Goal: Task Accomplishment & Management: Manage account settings

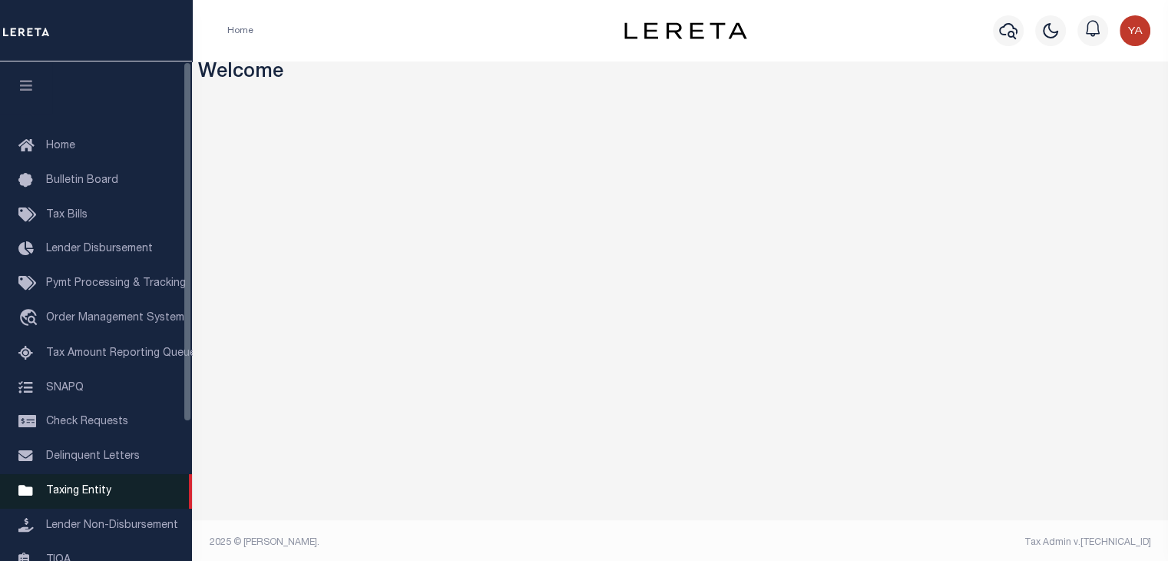
click at [86, 496] on span "Taxing Entity" at bounding box center [78, 490] width 65 height 11
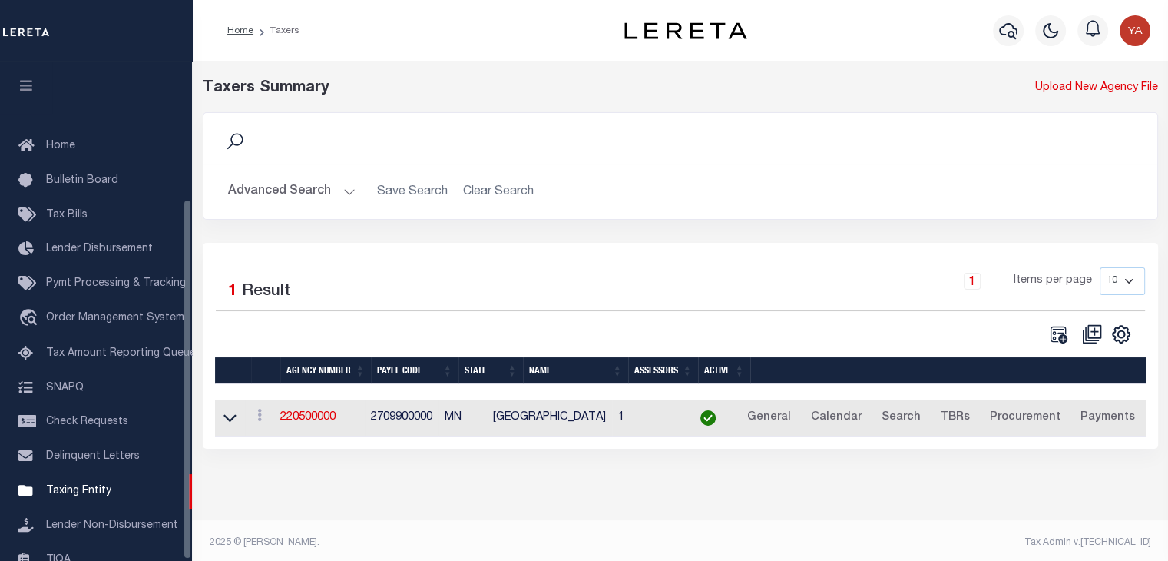
scroll to position [190, 0]
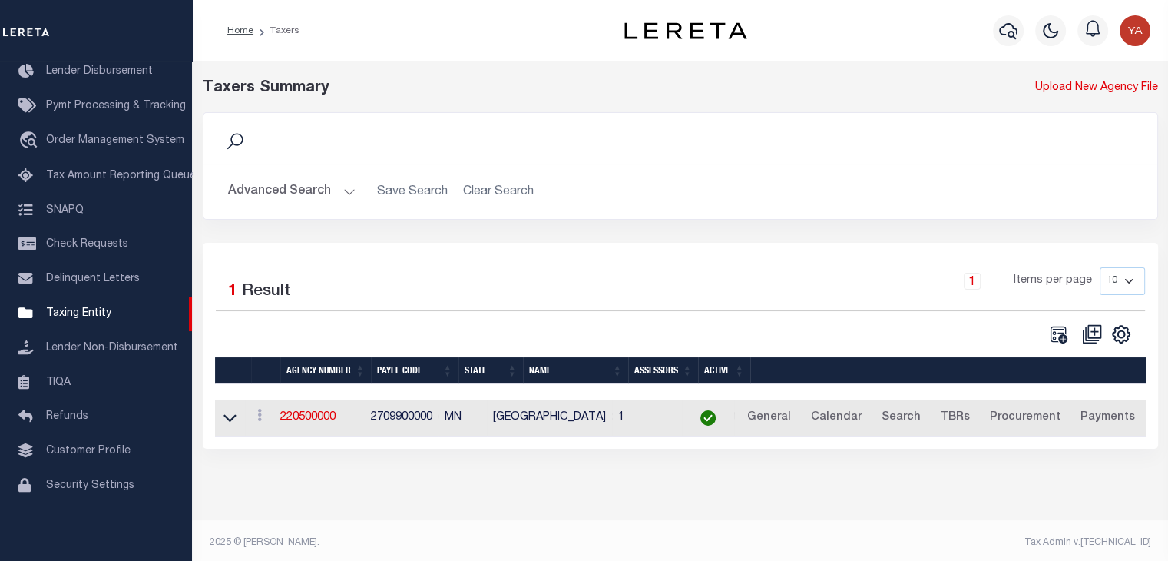
click at [336, 194] on button "Advanced Search" at bounding box center [291, 192] width 127 height 30
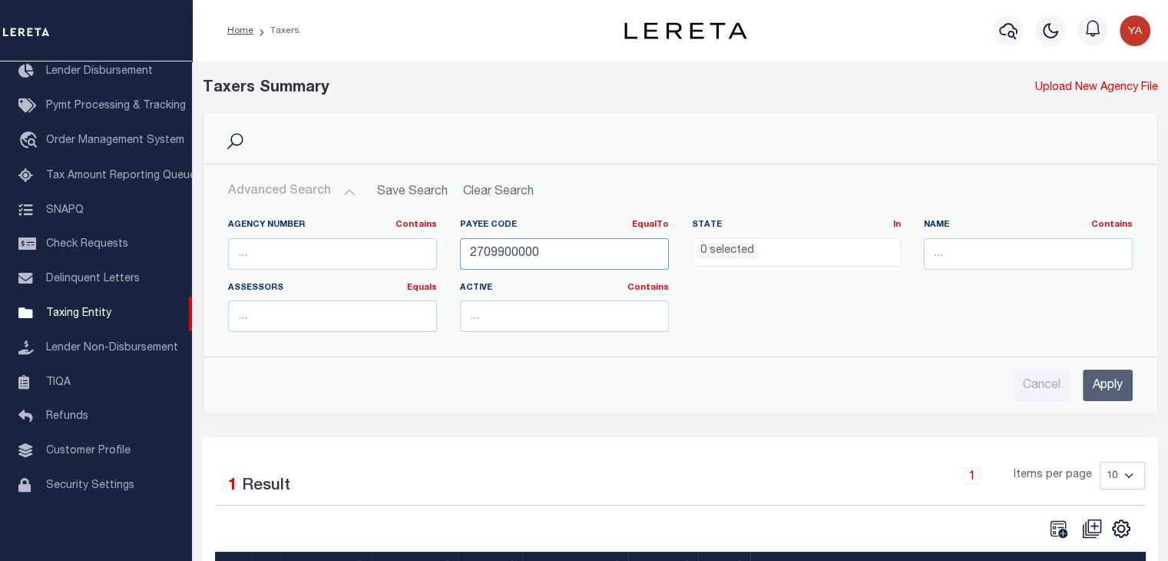
click at [500, 257] on input "2709900000" at bounding box center [564, 253] width 209 height 31
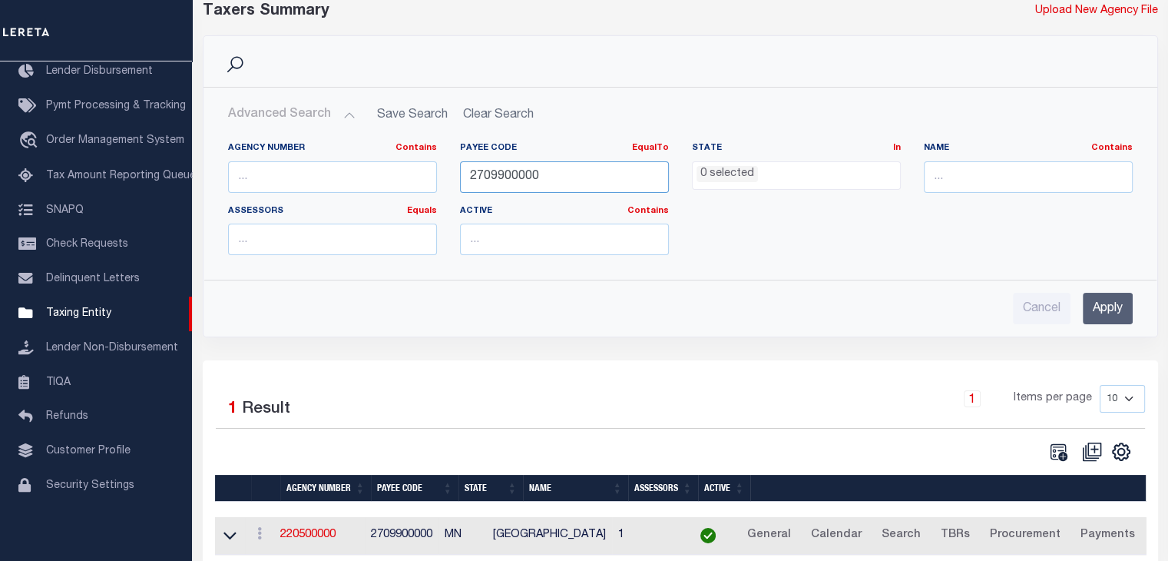
scroll to position [0, 0]
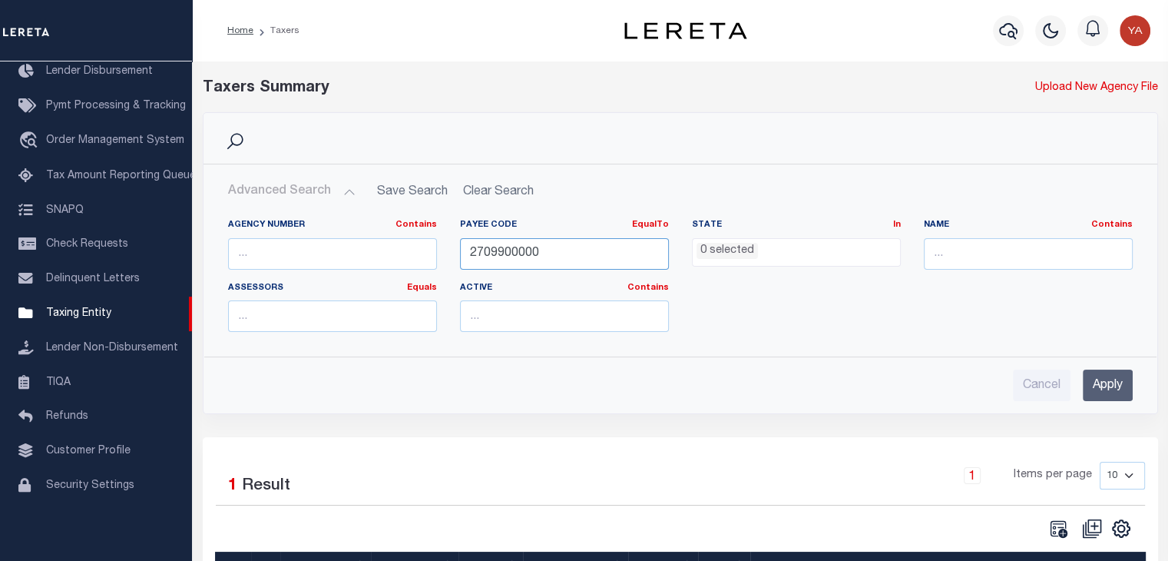
paste input "3611516003"
type input "3611516003"
click at [1112, 379] on input "Apply" at bounding box center [1108, 384] width 50 height 31
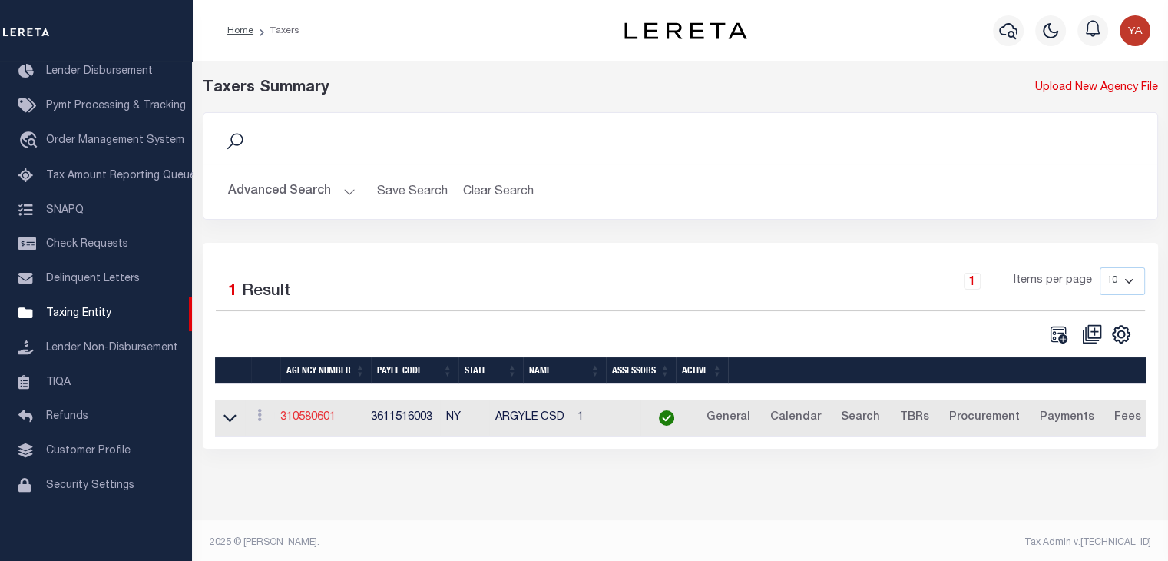
click at [316, 419] on link "310580601" at bounding box center [307, 417] width 55 height 11
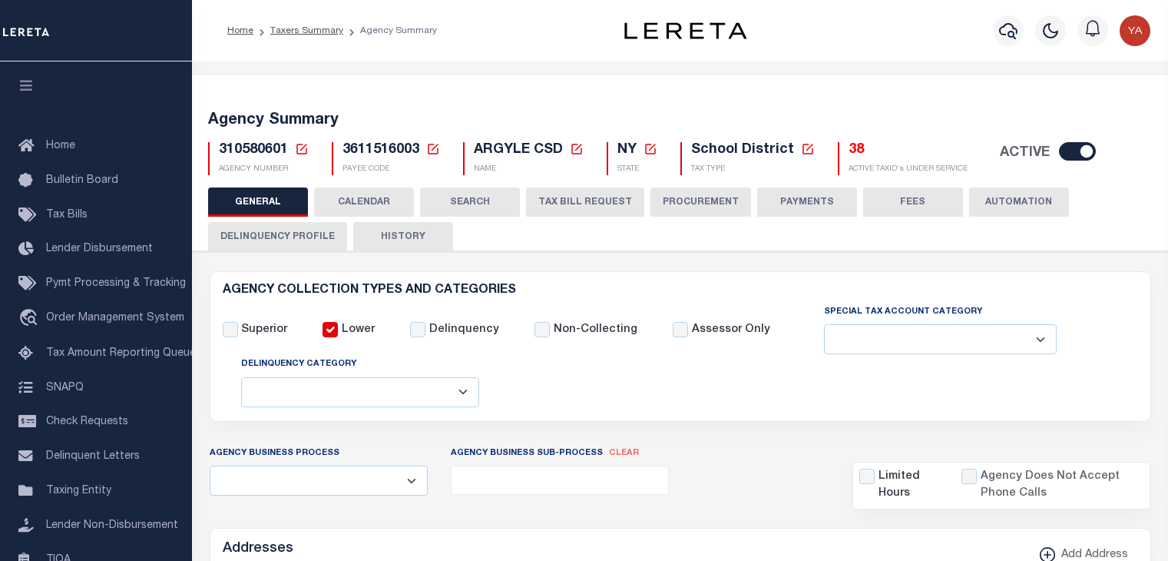
select select
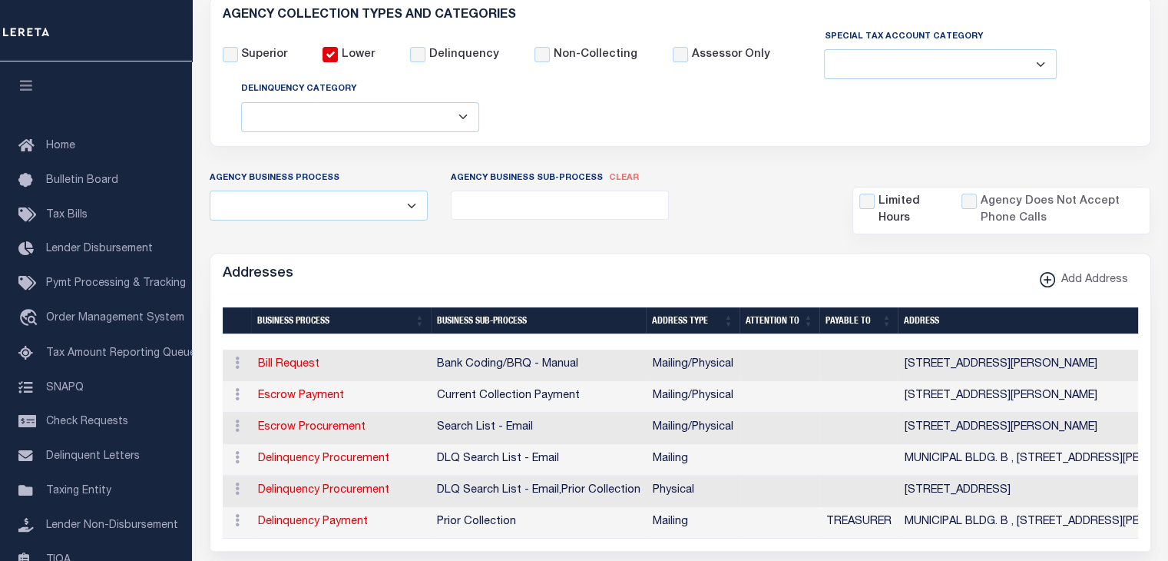
scroll to position [384, 0]
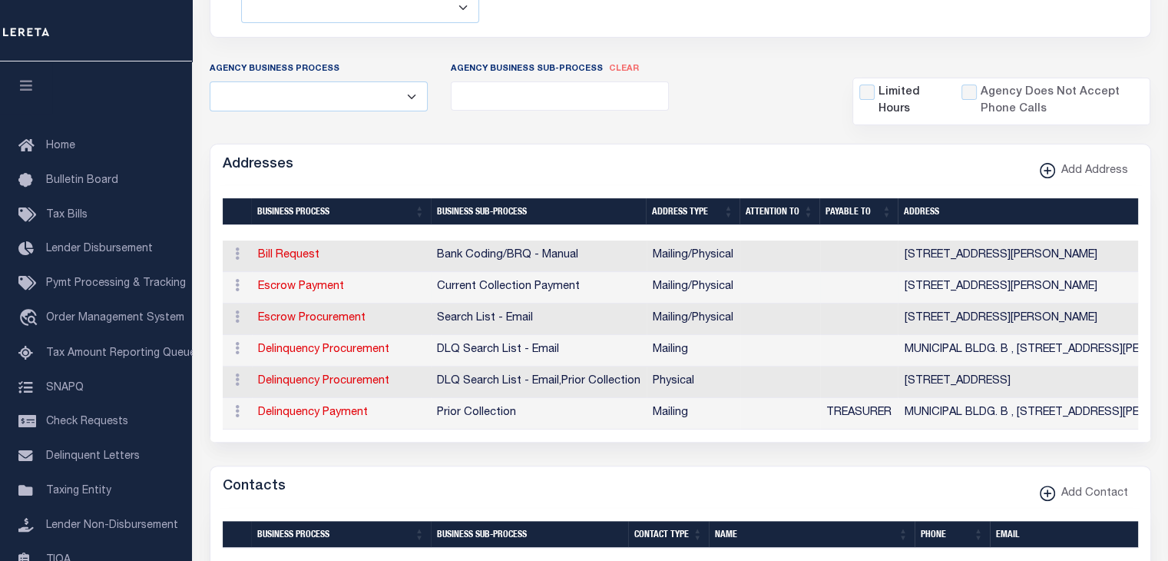
drag, startPoint x: 296, startPoint y: 283, endPoint x: 355, endPoint y: 290, distance: 58.7
click at [296, 283] on link "Escrow Payment" at bounding box center [301, 286] width 86 height 11
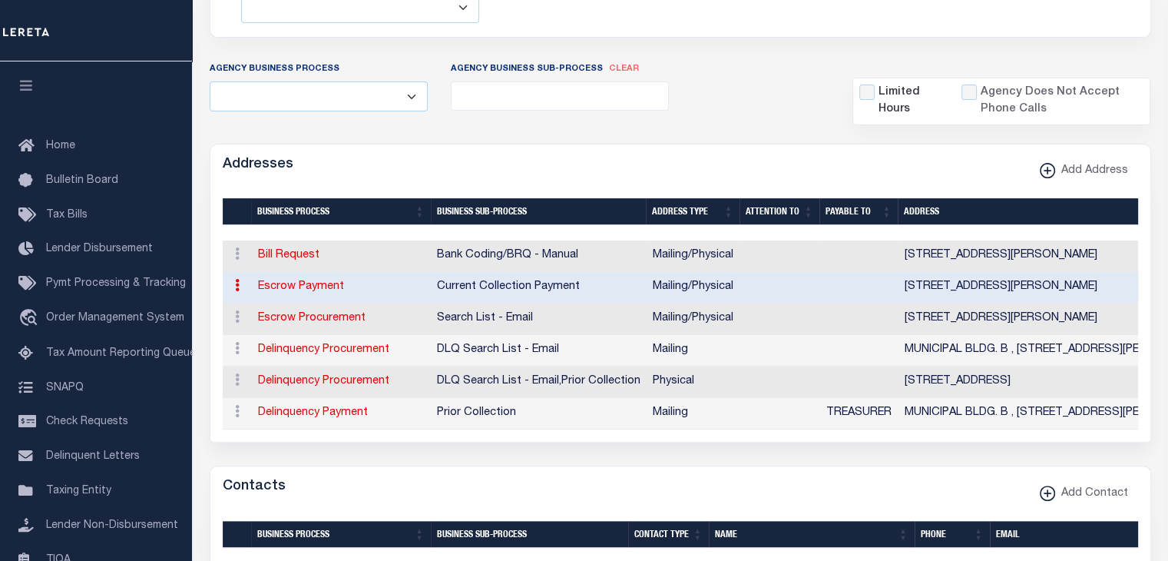
select select "11"
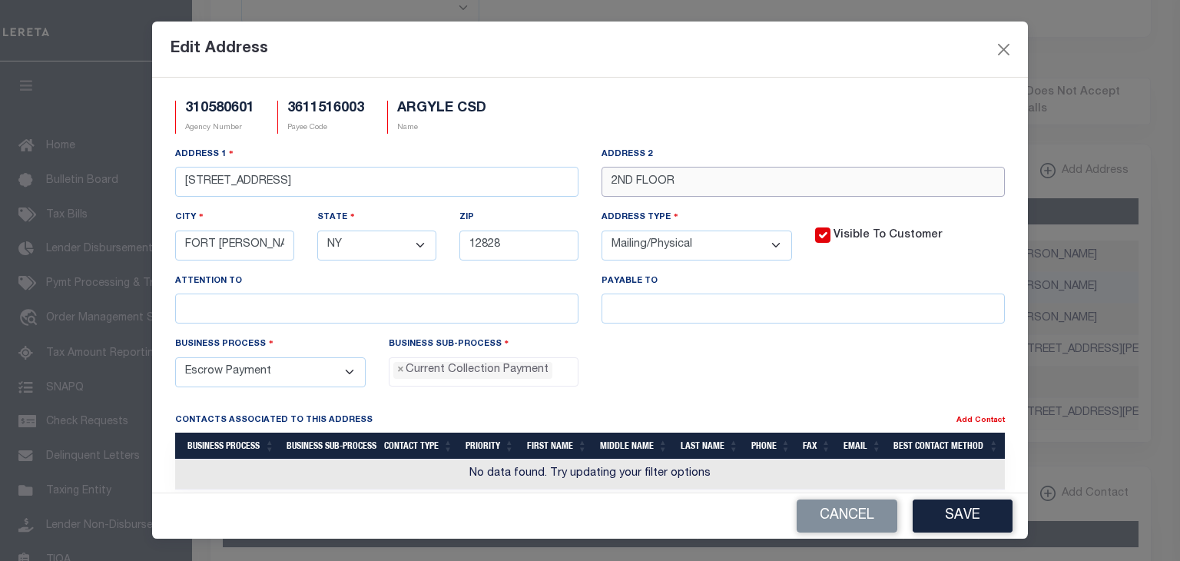
drag, startPoint x: 611, startPoint y: 183, endPoint x: 571, endPoint y: 220, distance: 53.8
click at [583, 183] on div "Address 1 383 BROADWAY,BLDG B Address 2 2ND FLOOR City FORT EDWARD State - Sele…" at bounding box center [590, 241] width 852 height 190
click at [949, 508] on button "Save" at bounding box center [962, 515] width 100 height 33
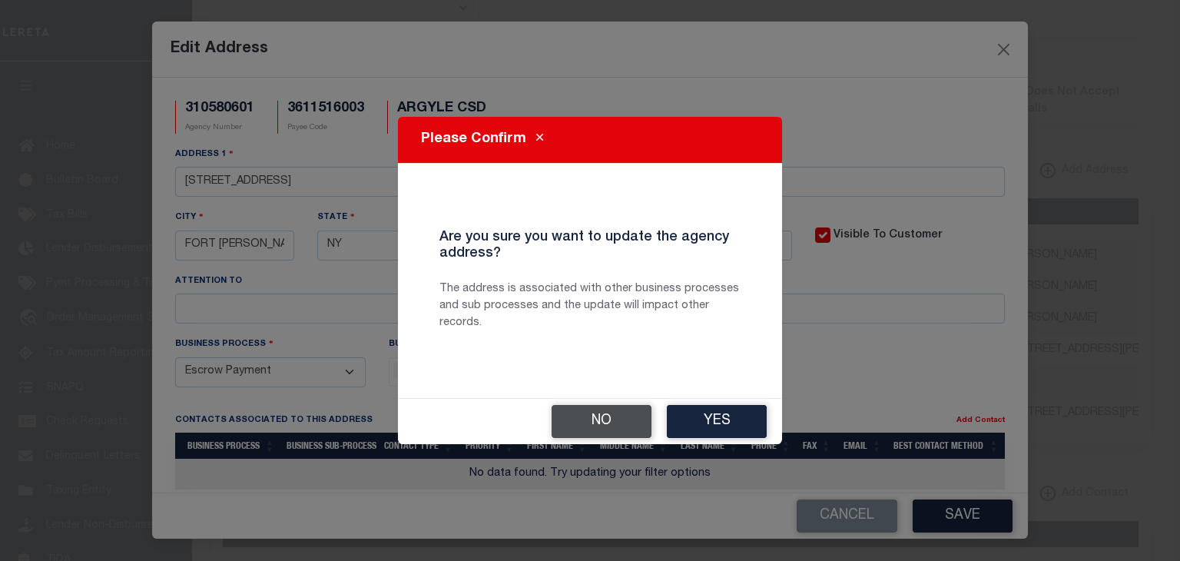
click at [606, 419] on button "No" at bounding box center [601, 421] width 100 height 33
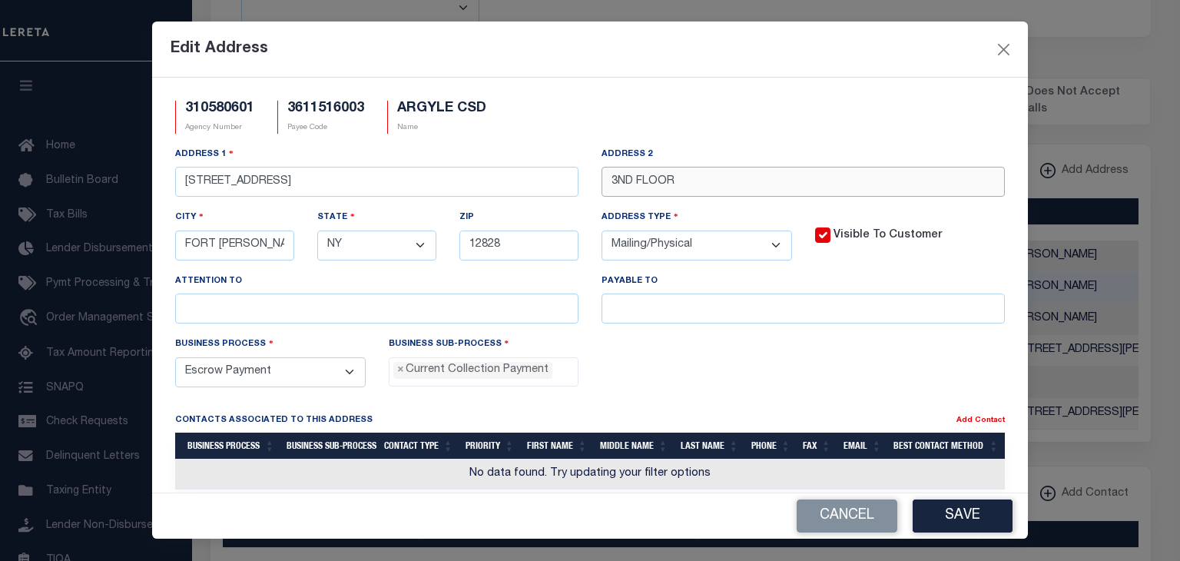
drag, startPoint x: 610, startPoint y: 185, endPoint x: 598, endPoint y: 184, distance: 11.5
click at [601, 184] on input "3ND FLOOR" at bounding box center [802, 182] width 403 height 30
type input "2ND FLOOR"
click at [855, 521] on button "Cancel" at bounding box center [846, 515] width 101 height 33
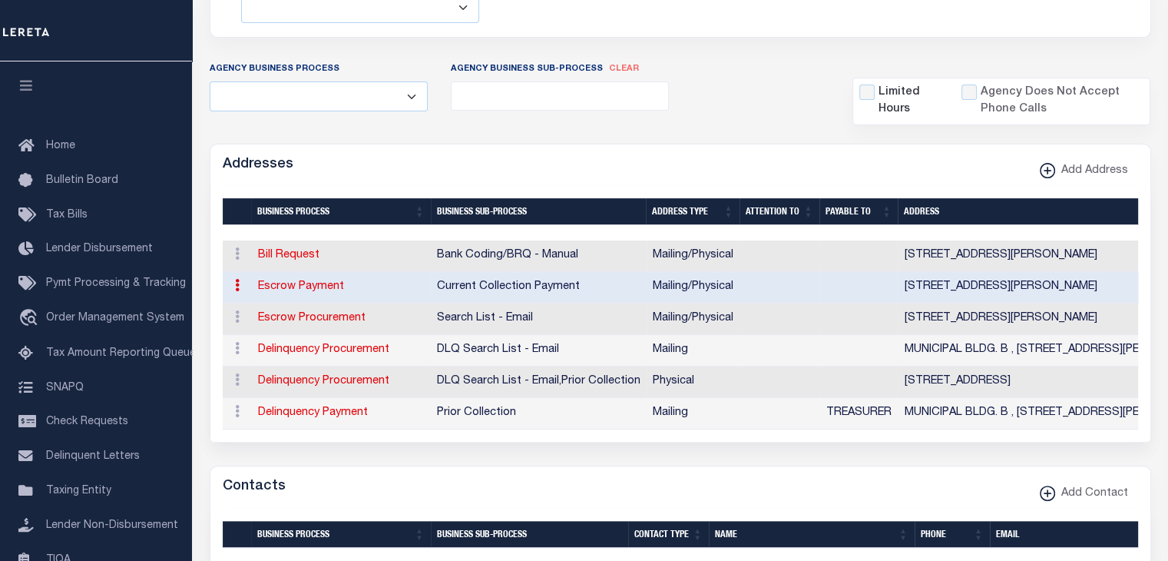
click at [294, 288] on link "Escrow Payment" at bounding box center [301, 286] width 86 height 11
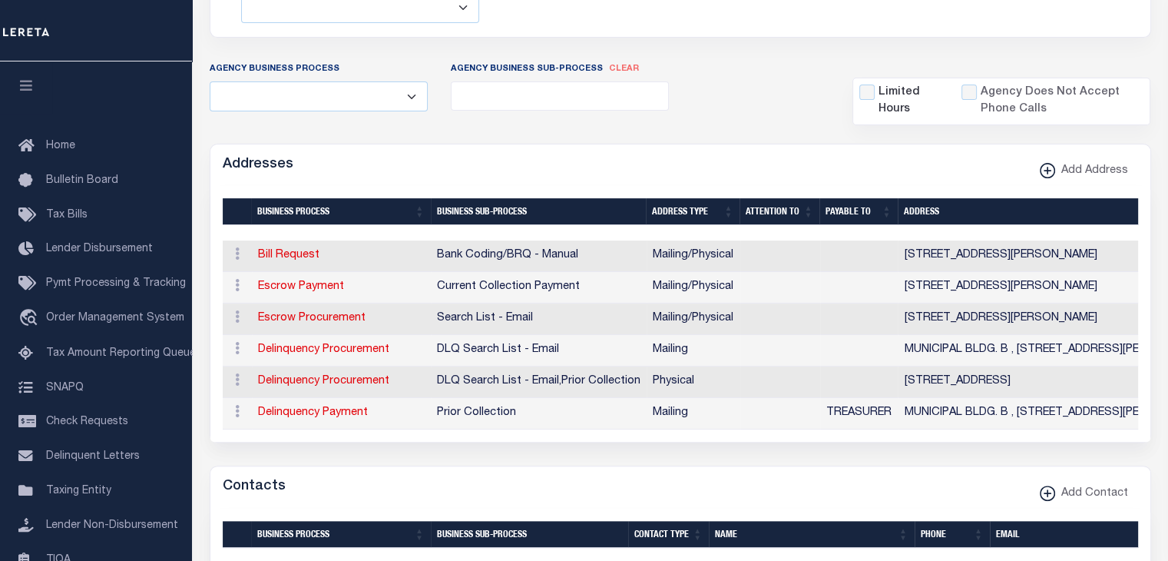
type input "383 BROADWAY,BLDG B"
type input "2ND FLOOR"
type input "FORT EDWARD"
select select "NY"
type input "12828"
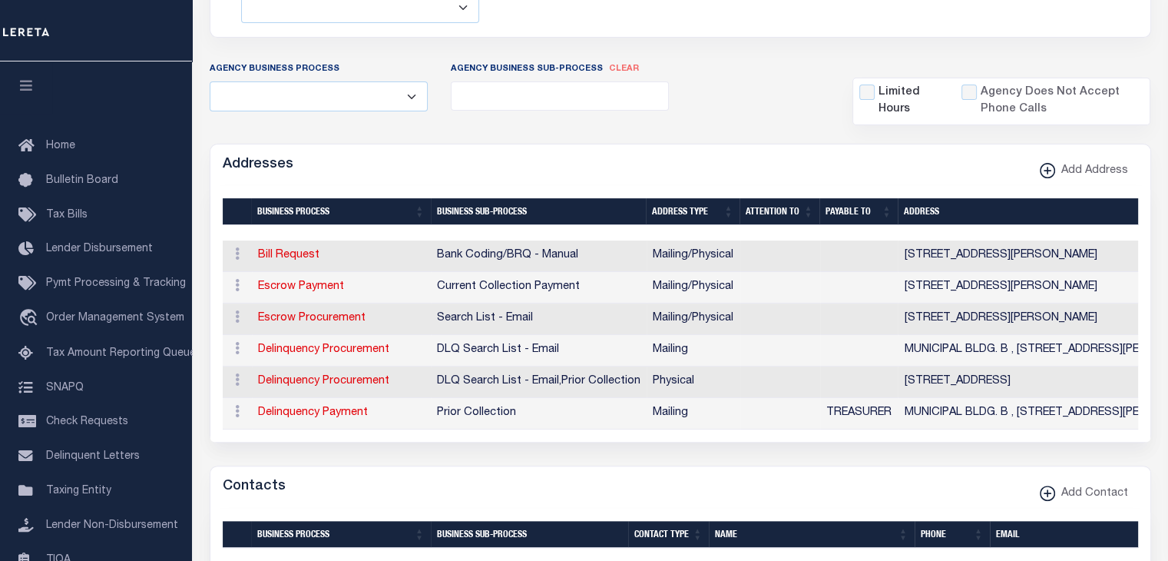
select select "5"
checkbox input "true"
select select "3"
select select "11"
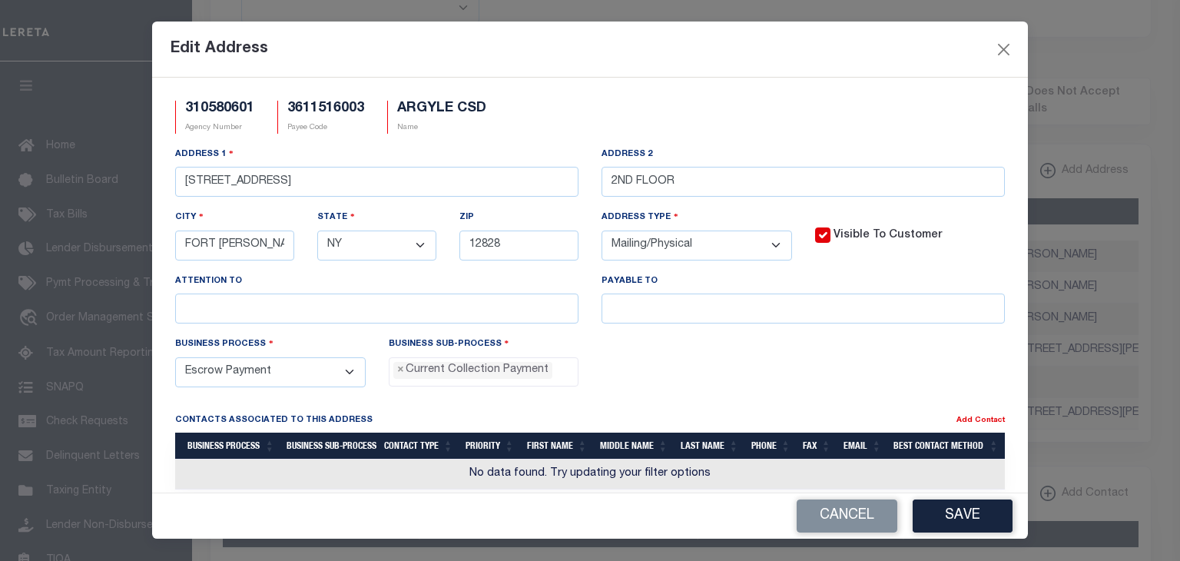
click at [817, 233] on input "Visible To Customer" at bounding box center [822, 234] width 15 height 15
checkbox input "false"
click at [972, 519] on button "Save" at bounding box center [962, 515] width 100 height 33
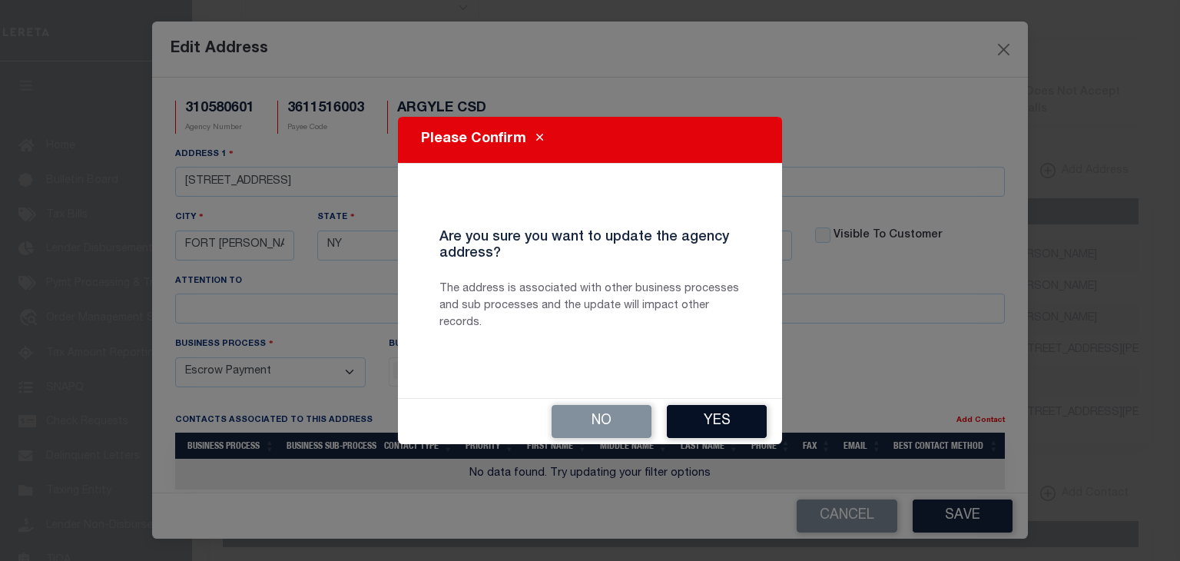
click at [720, 420] on button "Yes" at bounding box center [717, 421] width 100 height 33
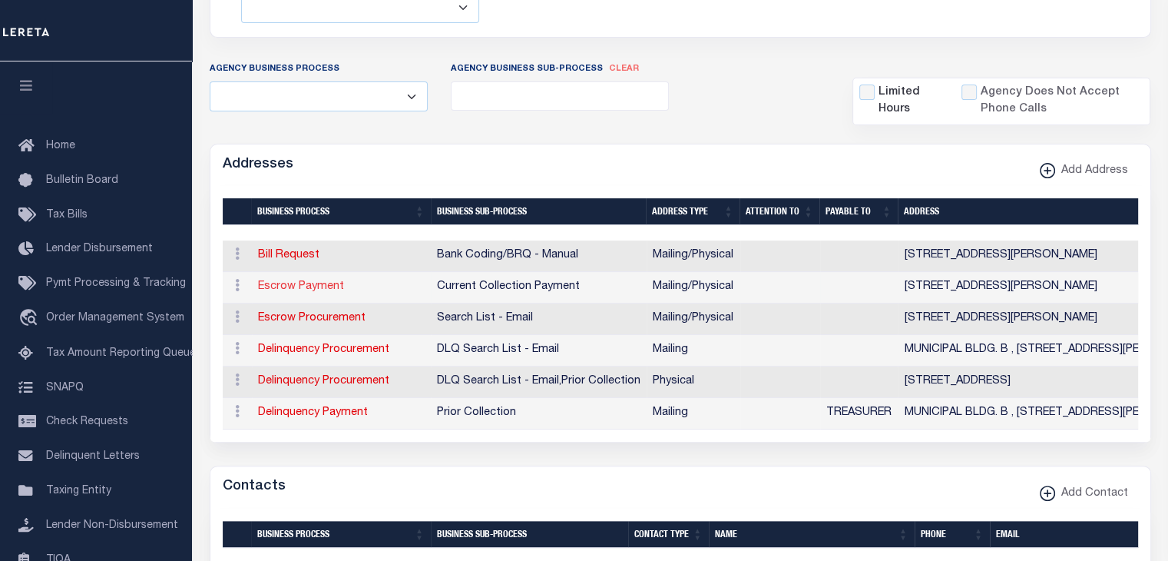
click at [304, 284] on link "Escrow Payment" at bounding box center [301, 286] width 86 height 11
select select
select select "1"
checkbox input "false"
select select
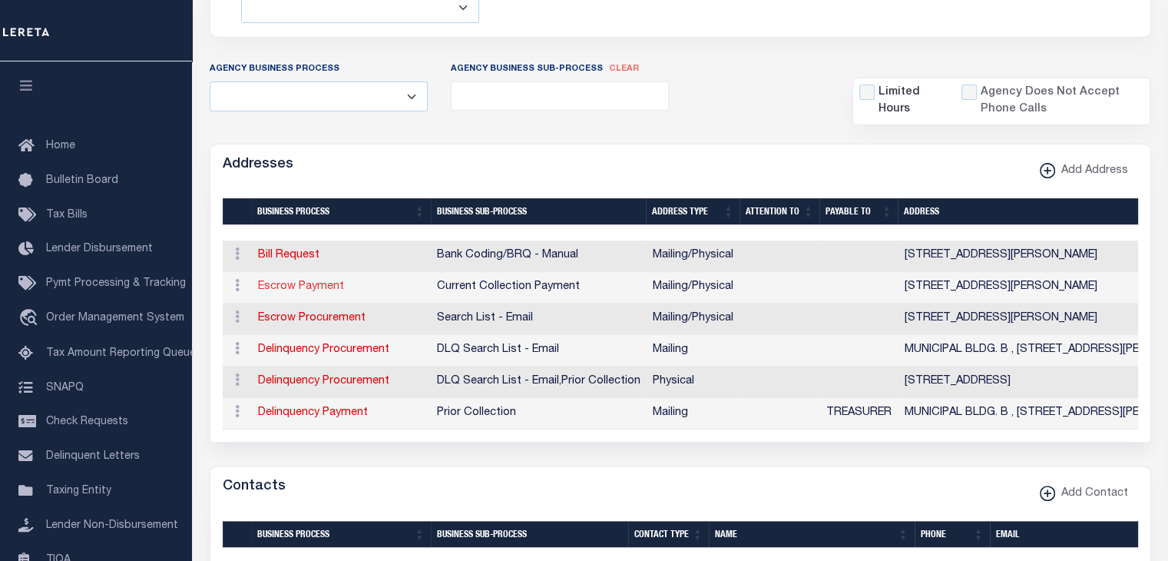
select select
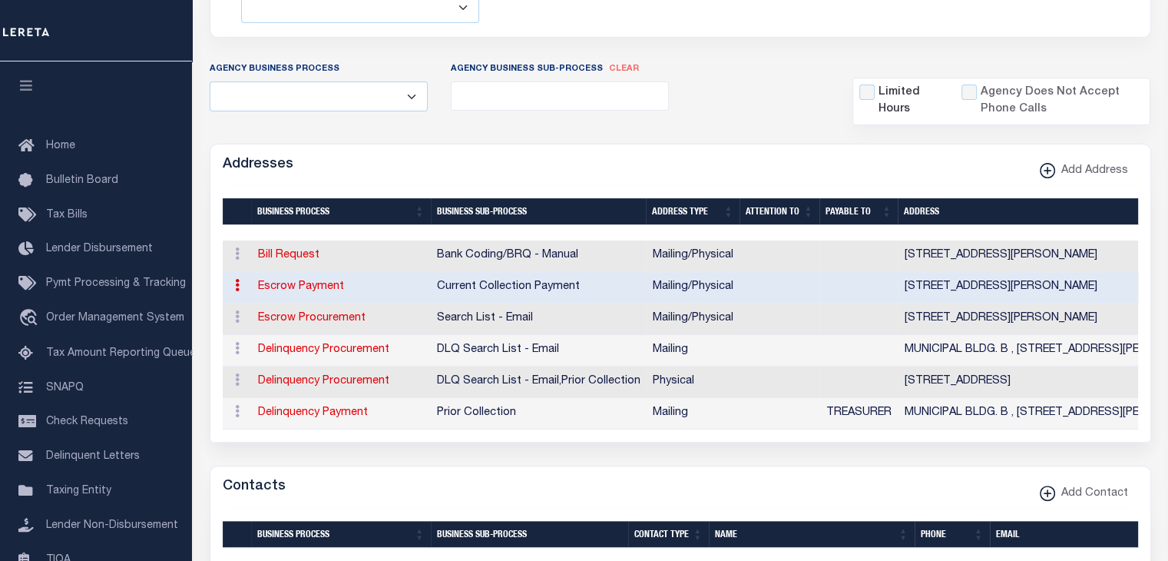
type input "383 BROADWAY,BLDG B"
type input "2ND FLOOR"
type input "FORT EDWARD"
select select "NY"
type input "12828"
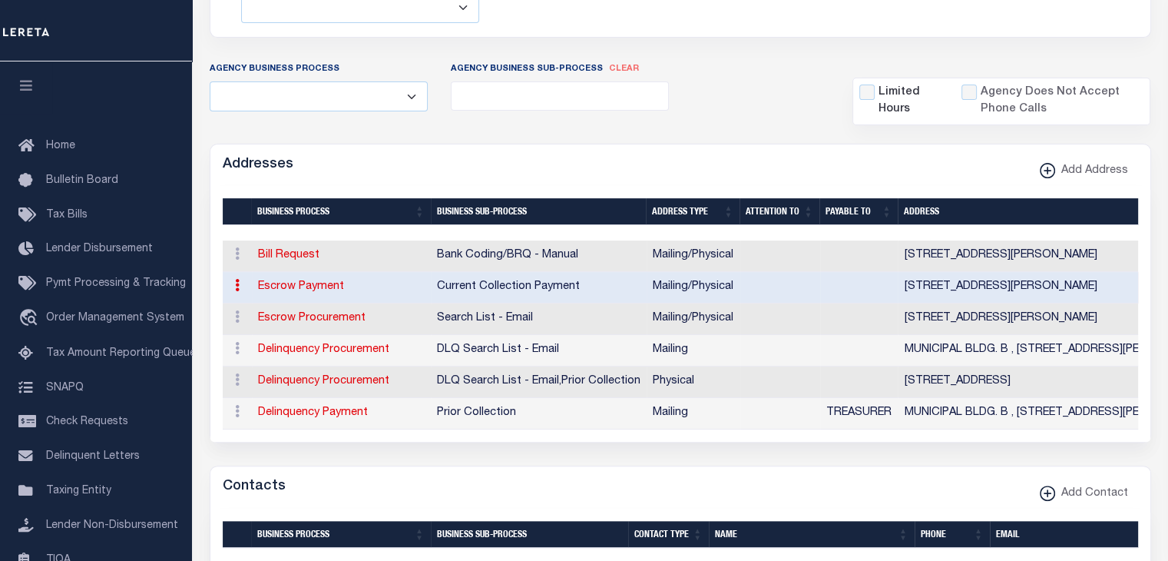
select select "5"
select select "3"
select select "11"
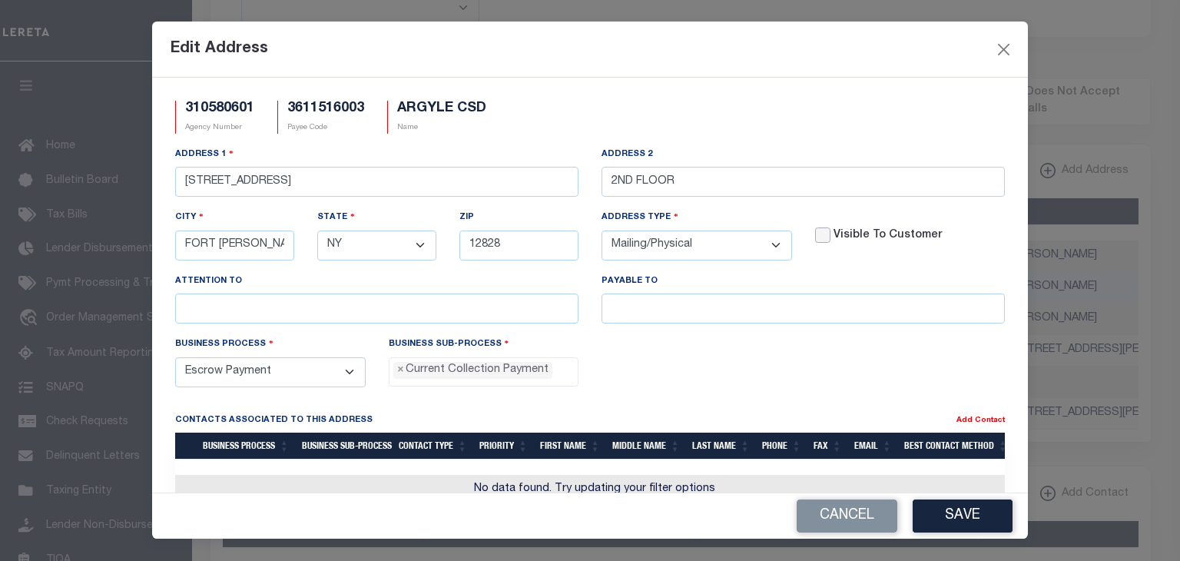
click at [816, 228] on input "Visible To Customer" at bounding box center [822, 234] width 15 height 15
checkbox input "true"
drag, startPoint x: 611, startPoint y: 180, endPoint x: 594, endPoint y: 182, distance: 17.1
click at [594, 182] on div "Address 2 2ND FLOOR" at bounding box center [803, 177] width 426 height 63
type input "3ND FLOOR"
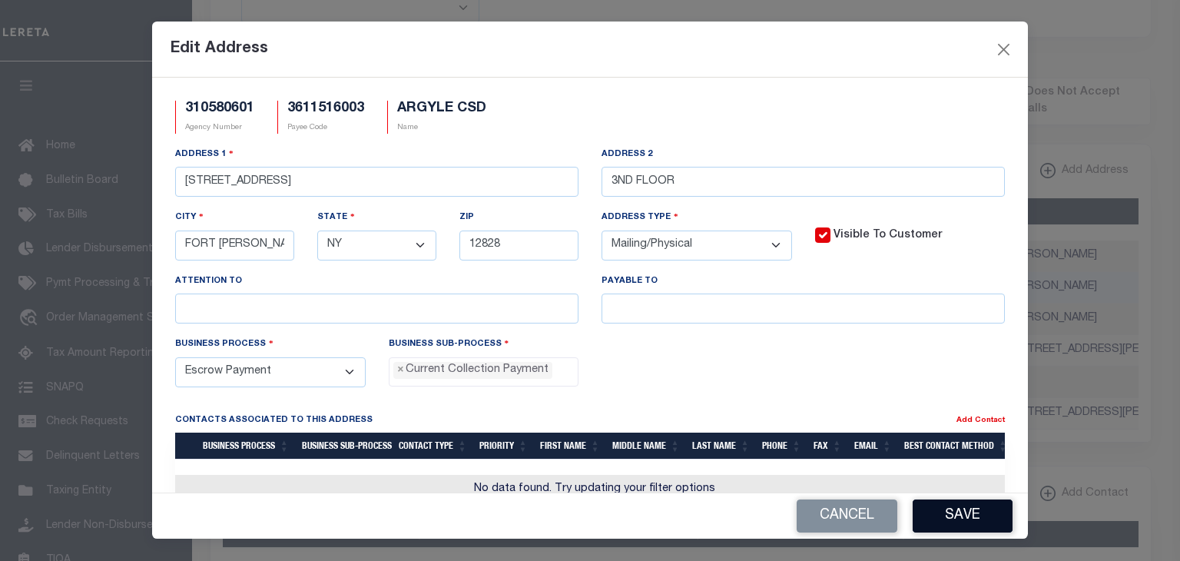
click at [958, 508] on button "Save" at bounding box center [962, 515] width 100 height 33
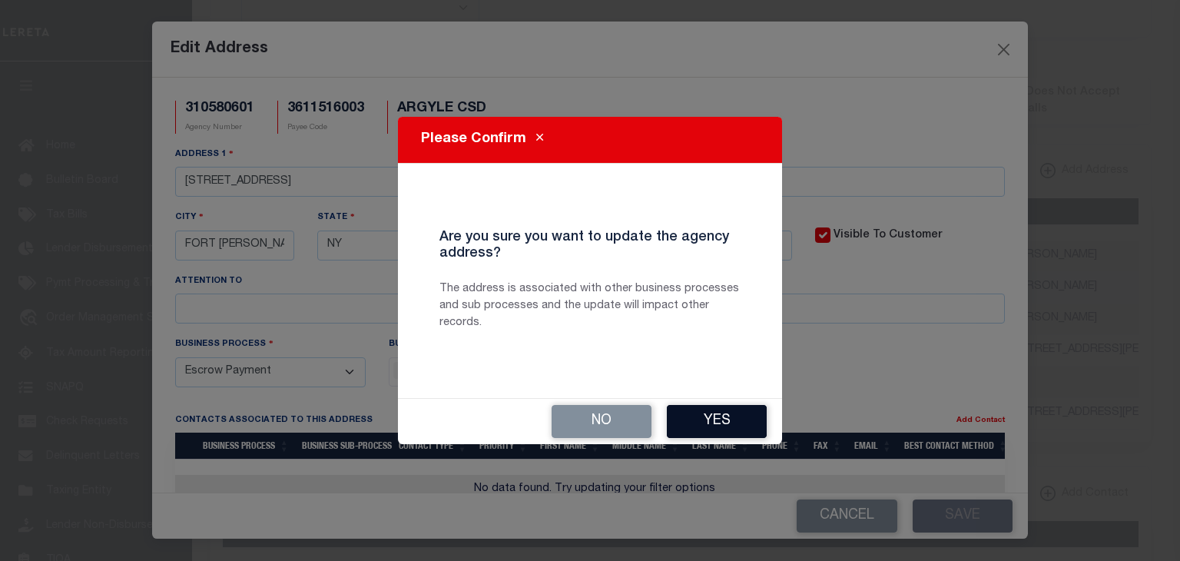
click at [703, 409] on button "Yes" at bounding box center [717, 421] width 100 height 33
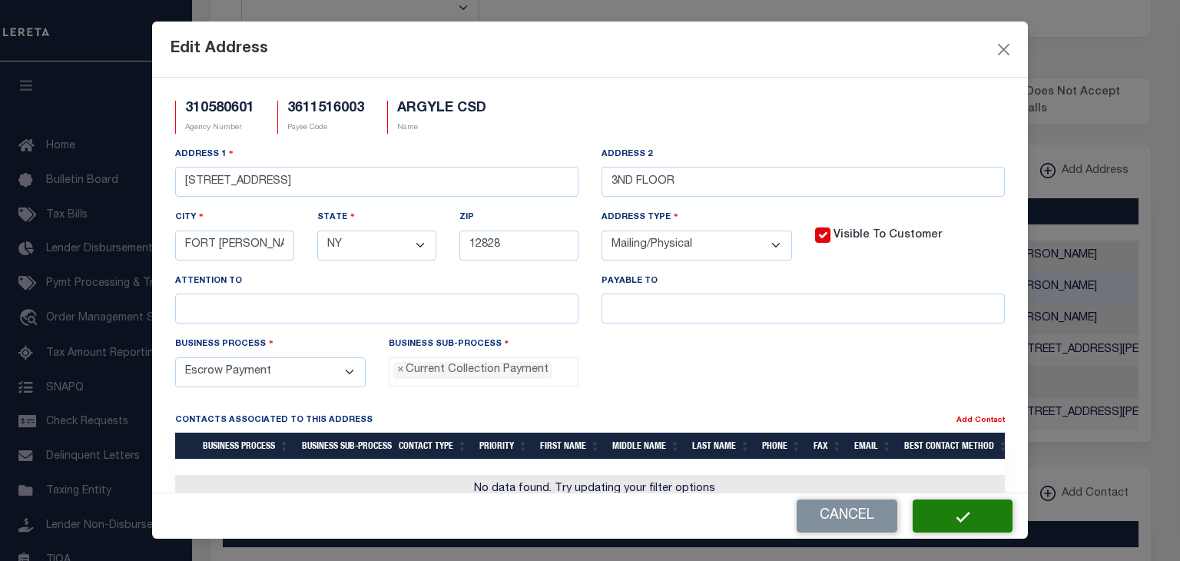
click at [946, 512] on button "button" at bounding box center [962, 515] width 100 height 33
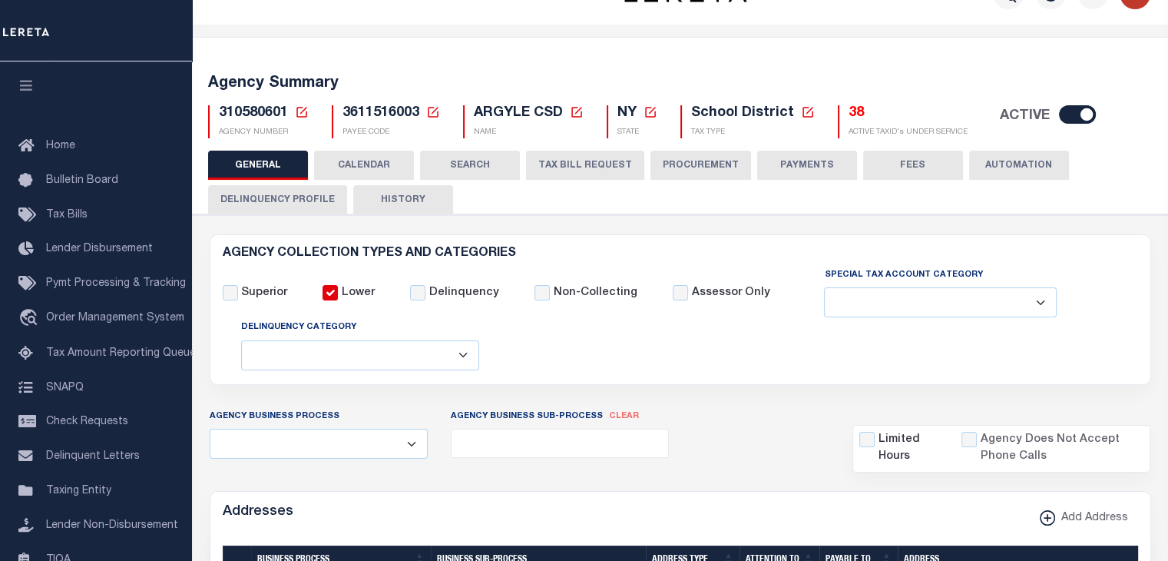
scroll to position [0, 0]
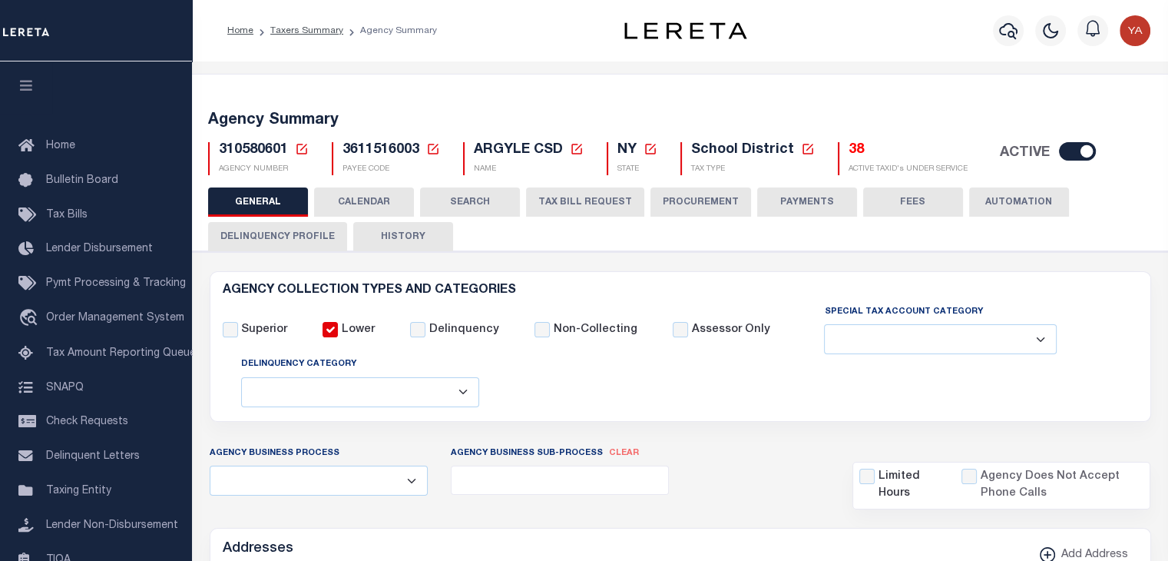
click at [352, 150] on span "3611516003" at bounding box center [381, 150] width 77 height 14
copy h5 "3611516003"
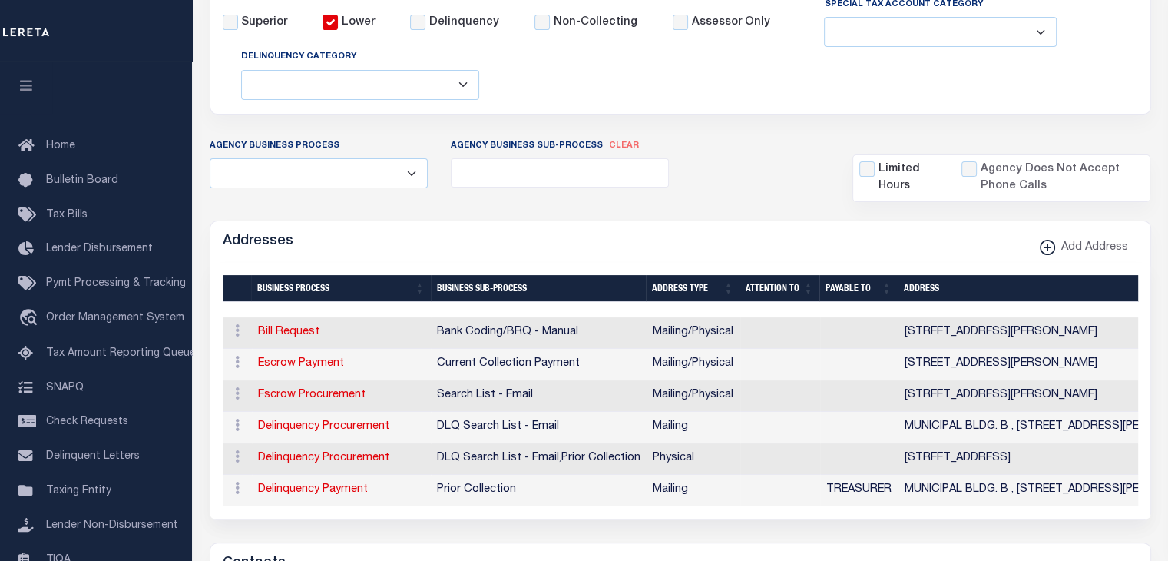
scroll to position [0, 34]
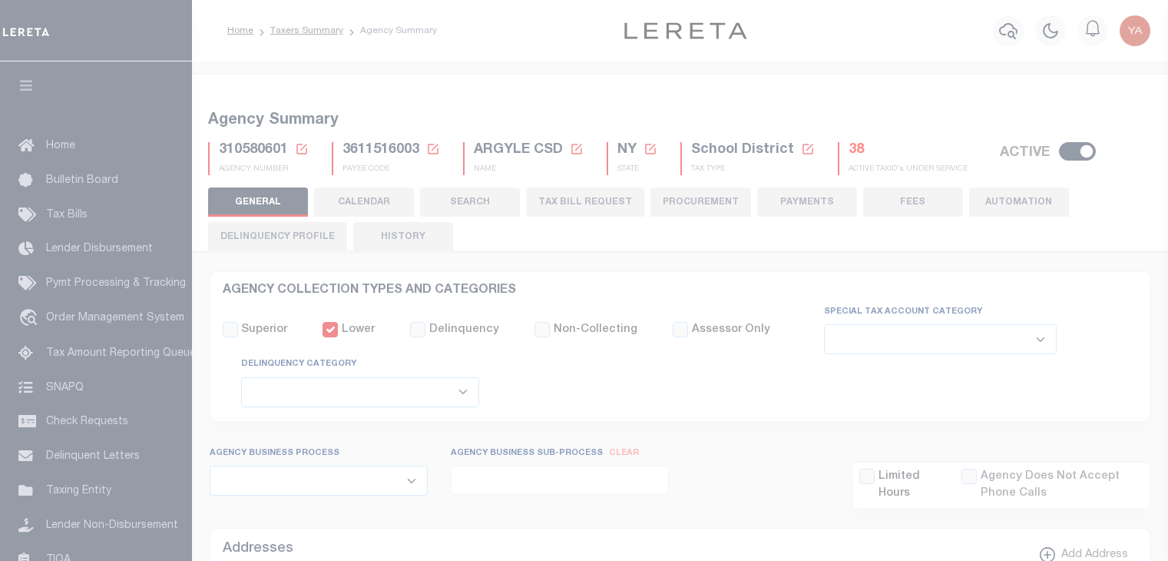
select select
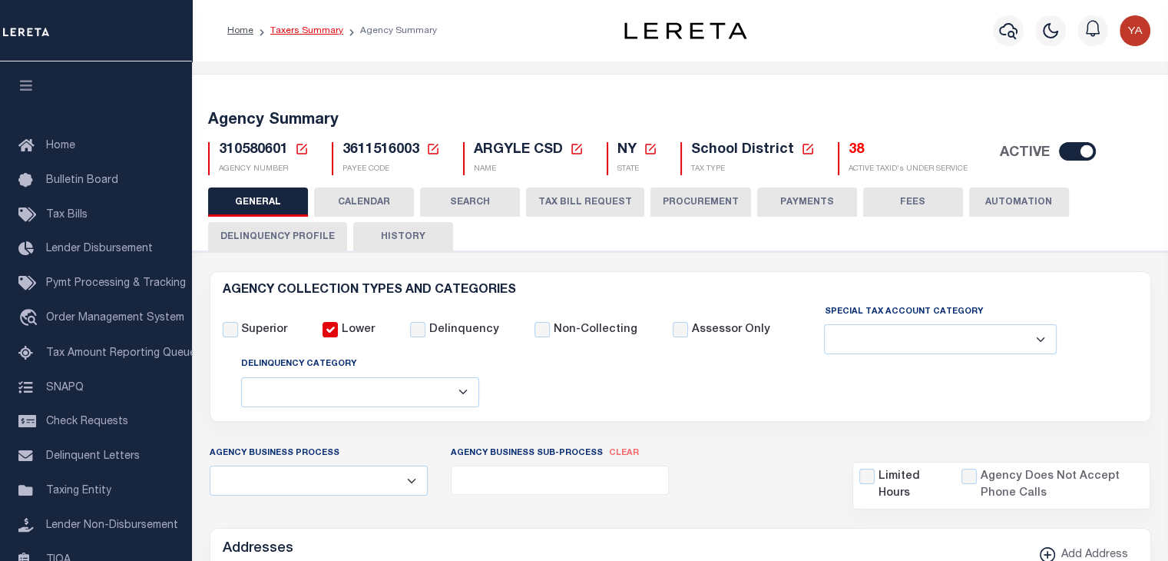
click at [307, 26] on link "Taxers Summary" at bounding box center [306, 30] width 73 height 9
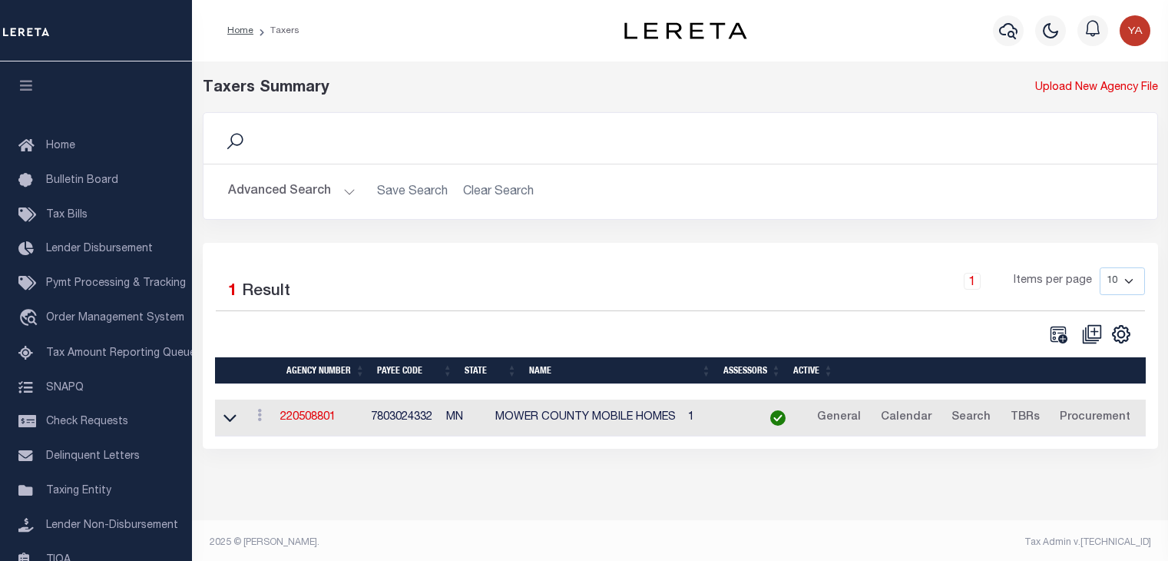
select select
click at [329, 184] on button "Advanced Search" at bounding box center [291, 192] width 127 height 30
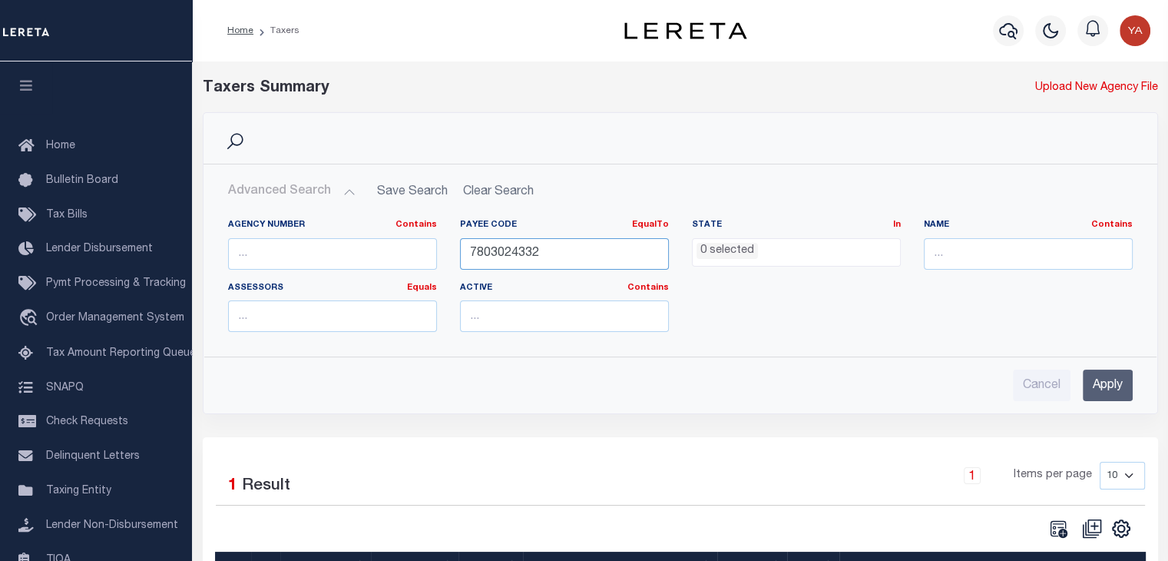
click at [507, 256] on input "7803024332" at bounding box center [564, 253] width 209 height 31
paste input "4815721069"
type input "4815721069"
click at [1106, 383] on input "Apply" at bounding box center [1108, 384] width 50 height 31
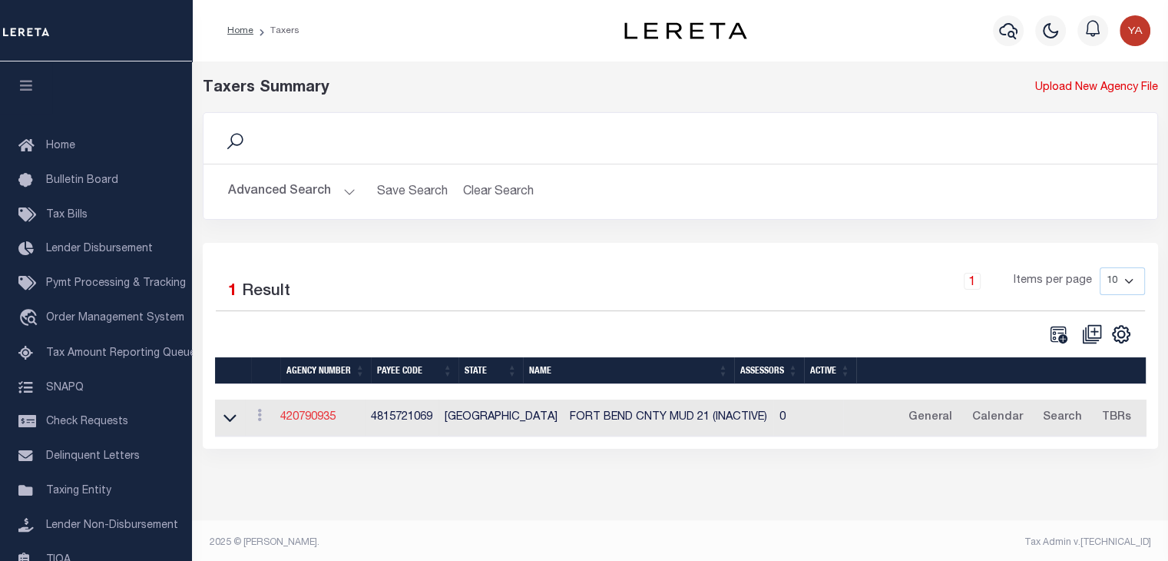
click at [316, 419] on link "420790935" at bounding box center [307, 417] width 55 height 11
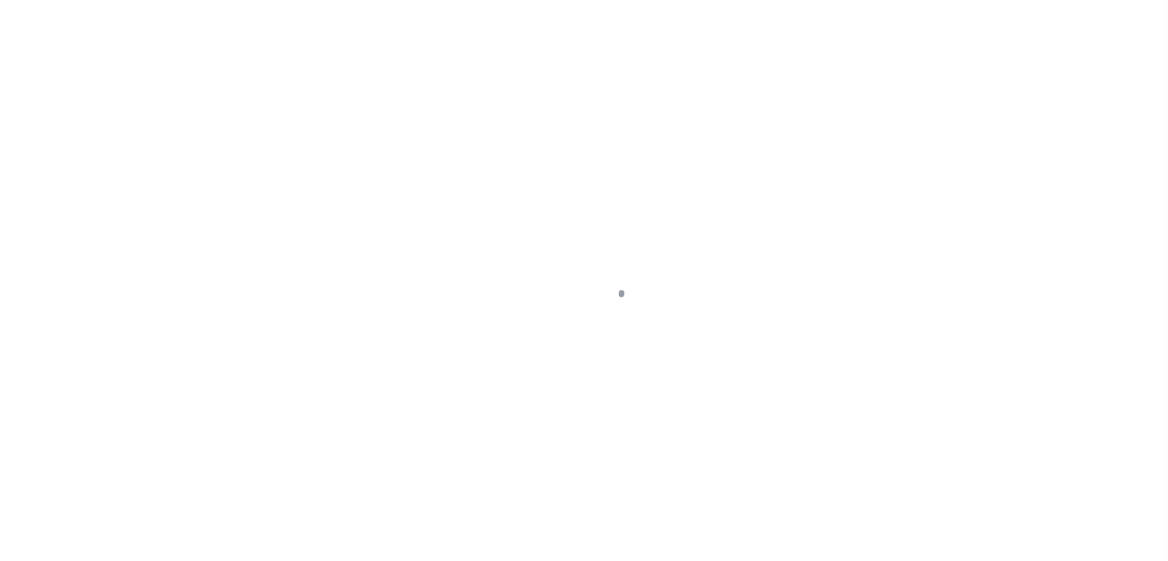
select select
